Goal: Task Accomplishment & Management: Manage account settings

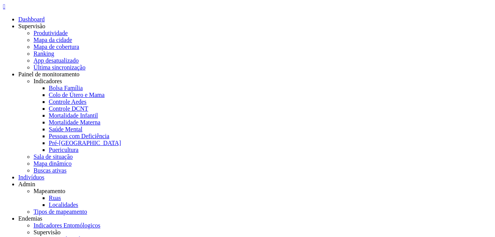
type input "**********"
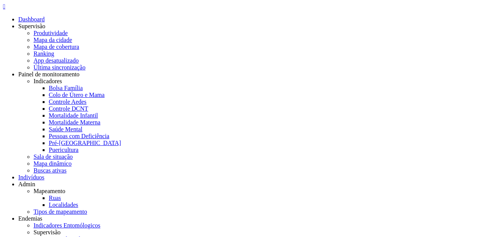
type input "**********"
click at [5, 8] on icon "" at bounding box center [4, 6] width 2 height 6
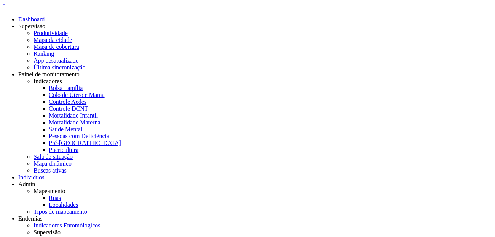
type input "**********"
